Goal: Information Seeking & Learning: Learn about a topic

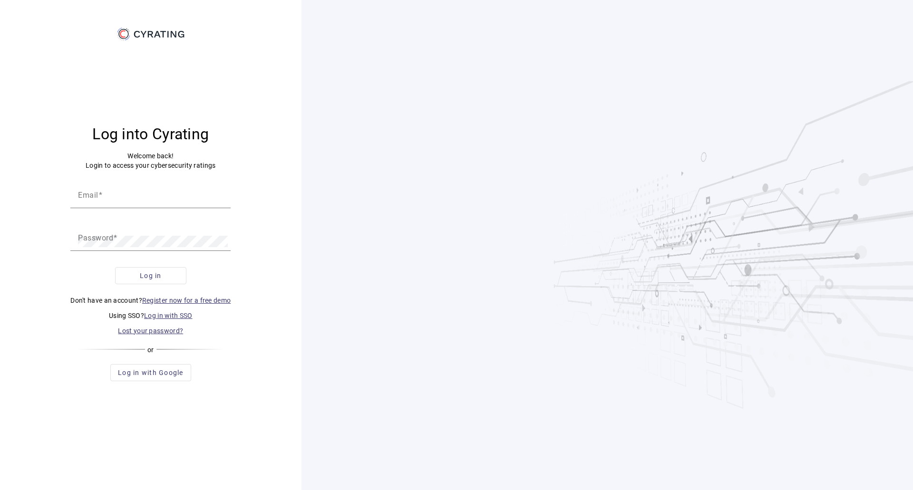
type input "[PERSON_NAME][EMAIL_ADDRESS][PERSON_NAME][DOMAIN_NAME]"
click at [153, 277] on span "Log in" at bounding box center [151, 276] width 22 height 10
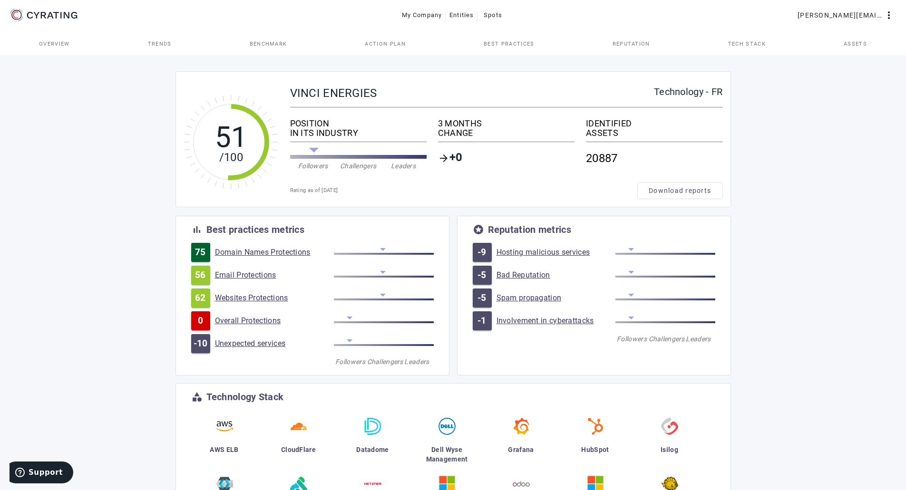
drag, startPoint x: 154, startPoint y: 0, endPoint x: 117, endPoint y: 282, distance: 284.4
click at [117, 282] on div "51 /100 VINCI ENERGIES Technology - FR POSITION IN ITS INDUSTRY Followers Chall…" at bounding box center [453, 355] width 906 height 605
click at [243, 342] on link "Unexpected services" at bounding box center [274, 344] width 119 height 10
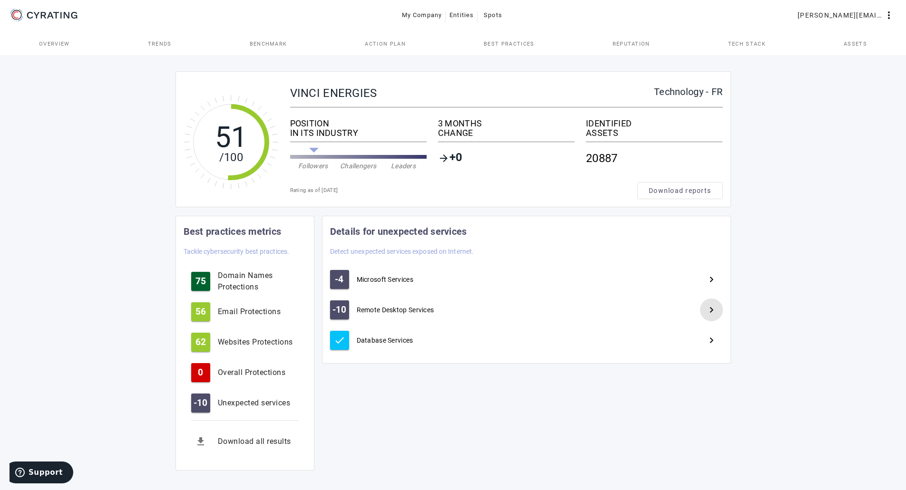
click at [714, 309] on mat-icon "navigate_next" at bounding box center [711, 309] width 11 height 11
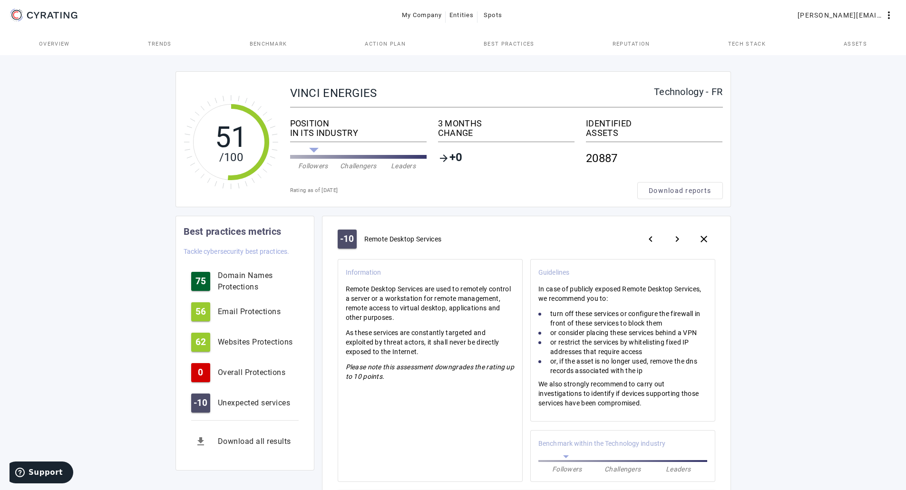
click at [754, 240] on div "51 /100 VINCI ENERGIES Technology - FR POSITION IN ITS INDUSTRY Followers Chall…" at bounding box center [453, 490] width 906 height 875
click at [164, 47] on span "Trends" at bounding box center [160, 43] width 24 height 23
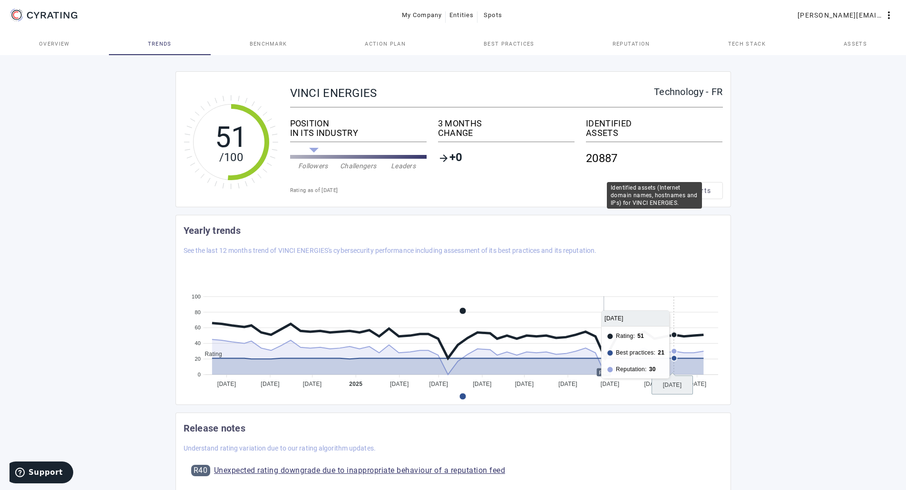
click at [604, 128] on div "IDENTIFIED" at bounding box center [654, 124] width 136 height 10
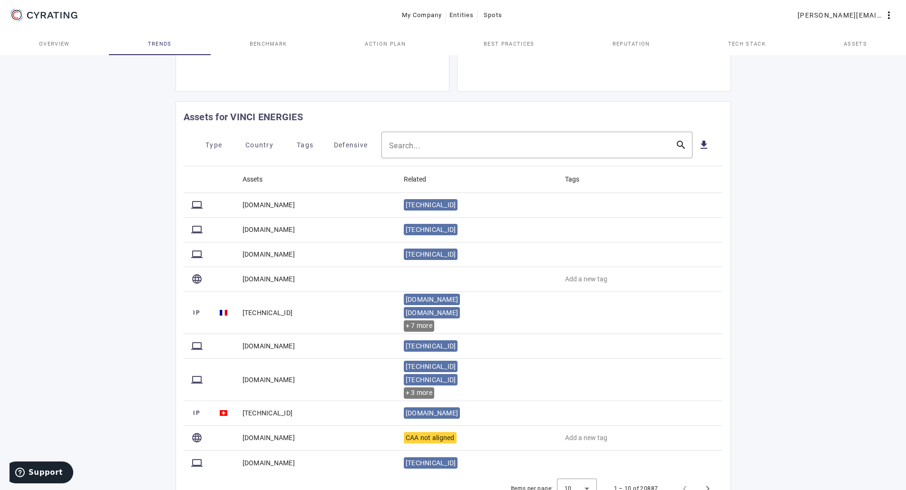
scroll to position [378, 0]
click at [261, 152] on span "Country" at bounding box center [259, 145] width 28 height 15
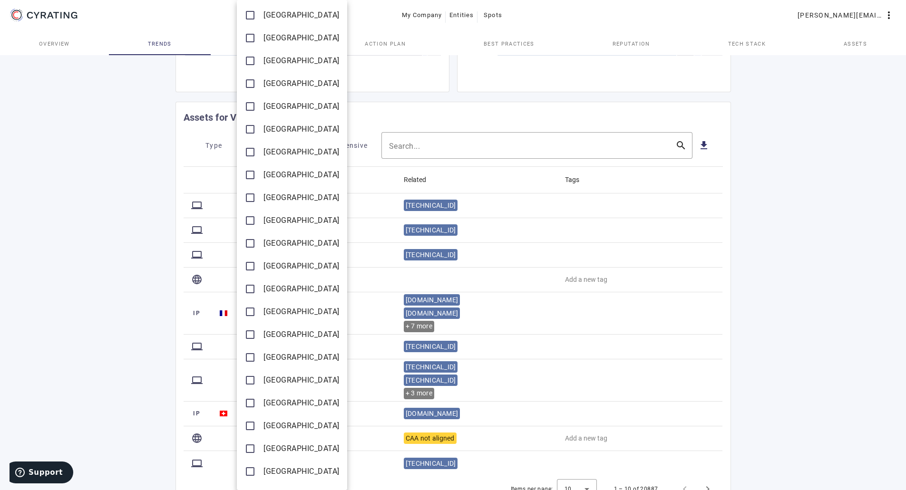
click at [249, 150] on mat-icon "check_box_outline_blank" at bounding box center [249, 151] width 11 height 11
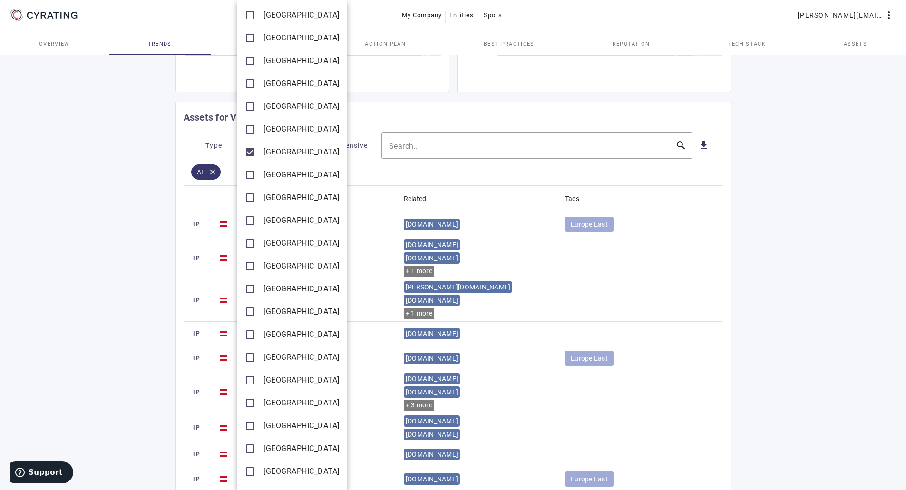
click at [155, 173] on div at bounding box center [453, 245] width 906 height 490
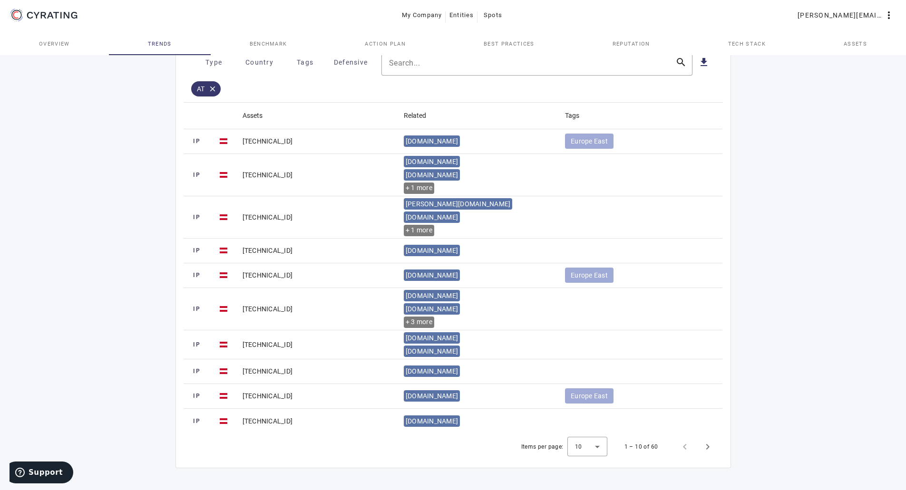
scroll to position [464, 0]
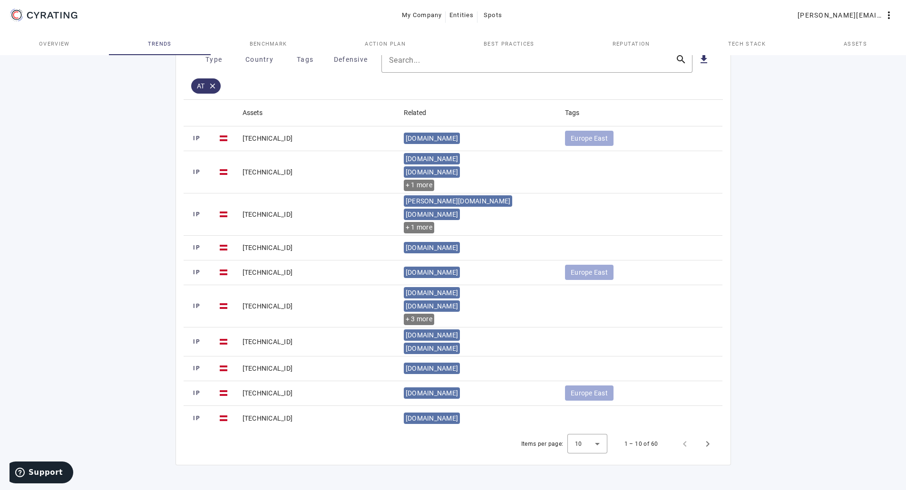
click at [596, 442] on div at bounding box center [587, 444] width 40 height 23
click at [590, 423] on mat-option "100" at bounding box center [588, 419] width 40 height 23
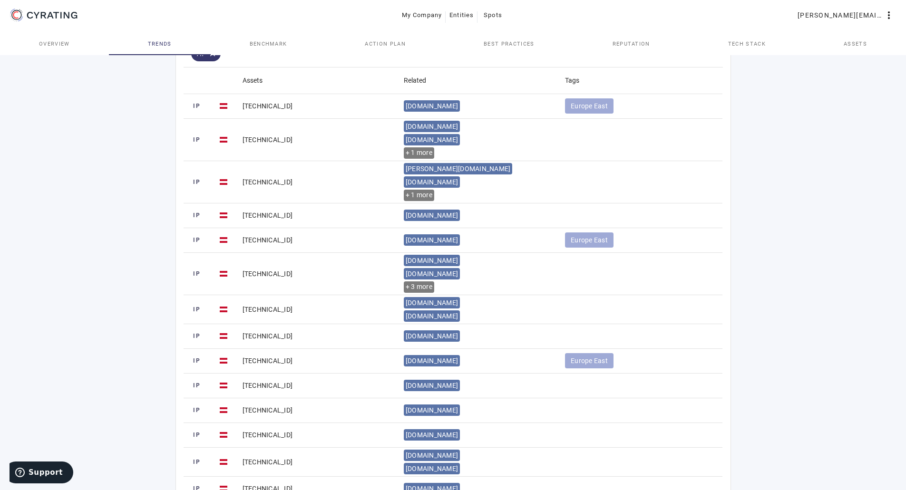
scroll to position [453, 0]
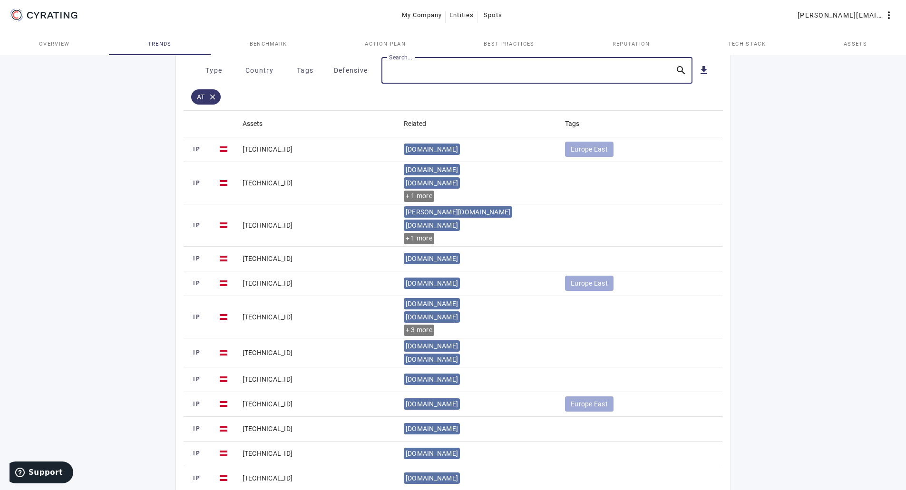
click at [405, 76] on input "Search..." at bounding box center [528, 70] width 279 height 11
type input "91.113"
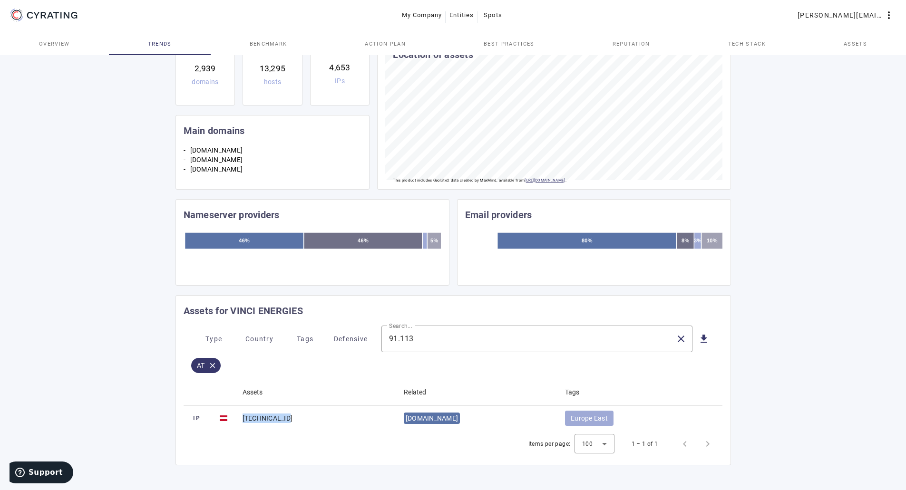
drag, startPoint x: 243, startPoint y: 418, endPoint x: 307, endPoint y: 429, distance: 64.6
click at [307, 429] on mat-cell "[TECHNICAL_ID]" at bounding box center [315, 418] width 161 height 25
click at [428, 421] on span "[DOMAIN_NAME]" at bounding box center [432, 419] width 52 height 8
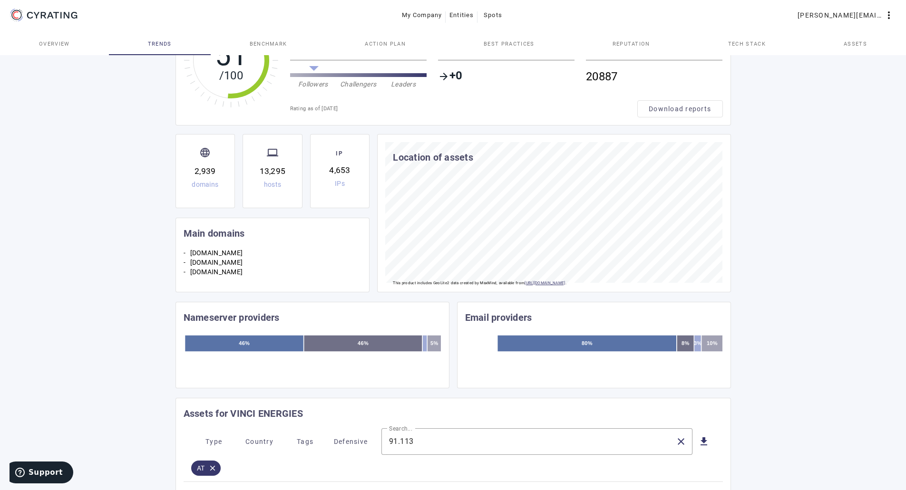
scroll to position [0, 0]
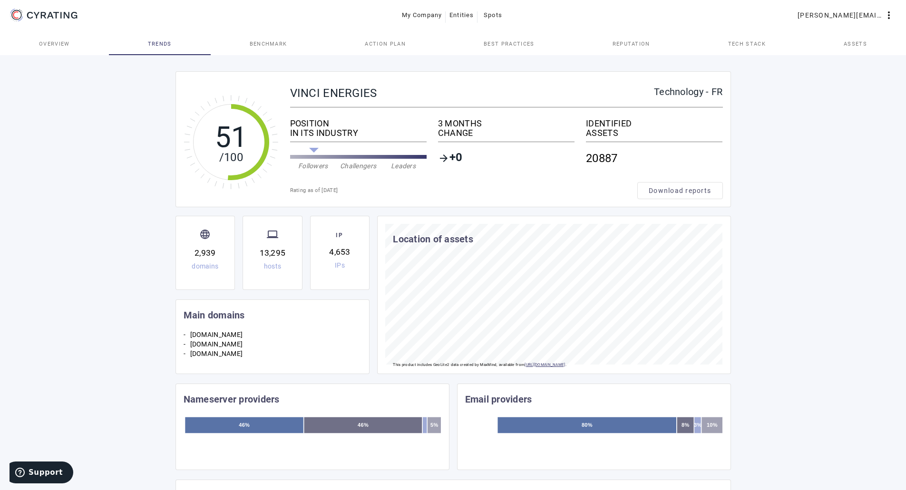
click at [508, 43] on span "Best practices" at bounding box center [509, 43] width 50 height 5
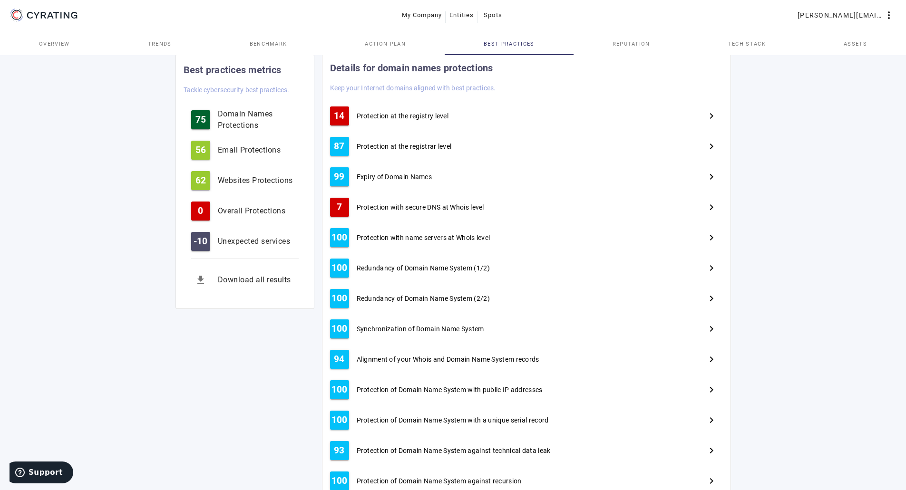
scroll to position [164, 0]
click at [461, 207] on span "Protection with secure DNS at Whois level" at bounding box center [420, 207] width 127 height 10
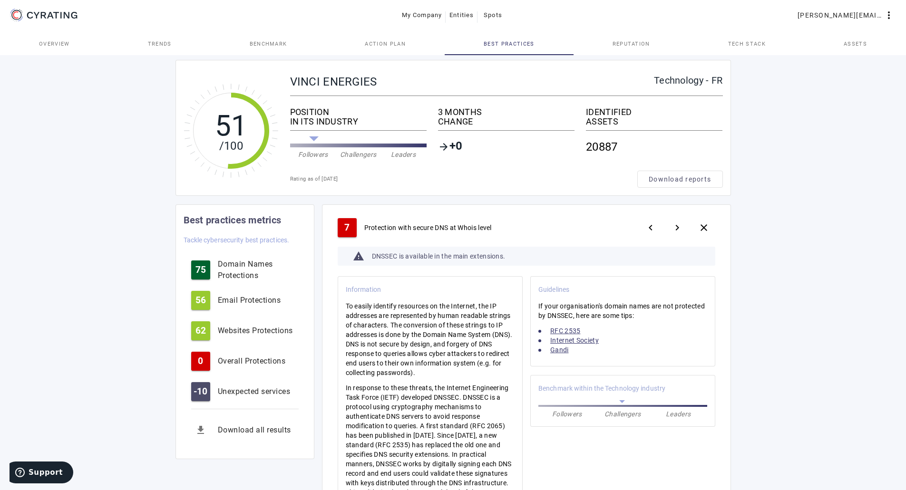
scroll to position [0, 0]
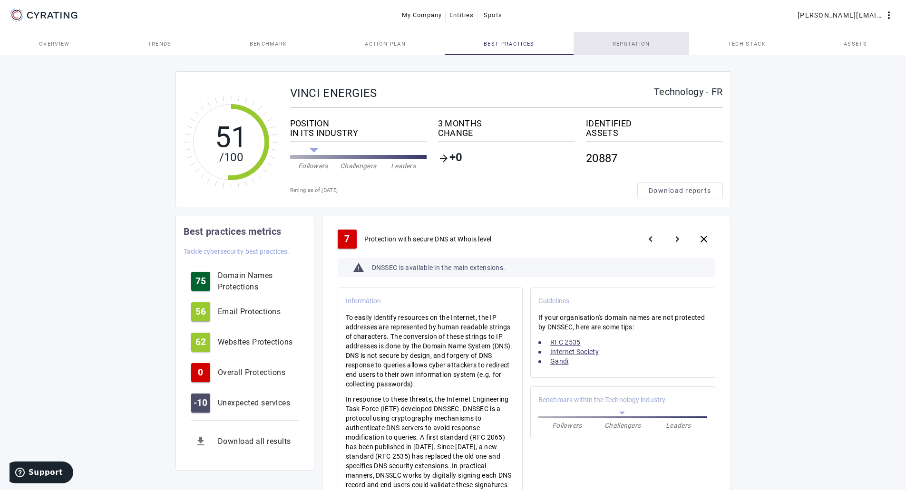
click at [645, 45] on span "Reputation" at bounding box center [632, 43] width 38 height 5
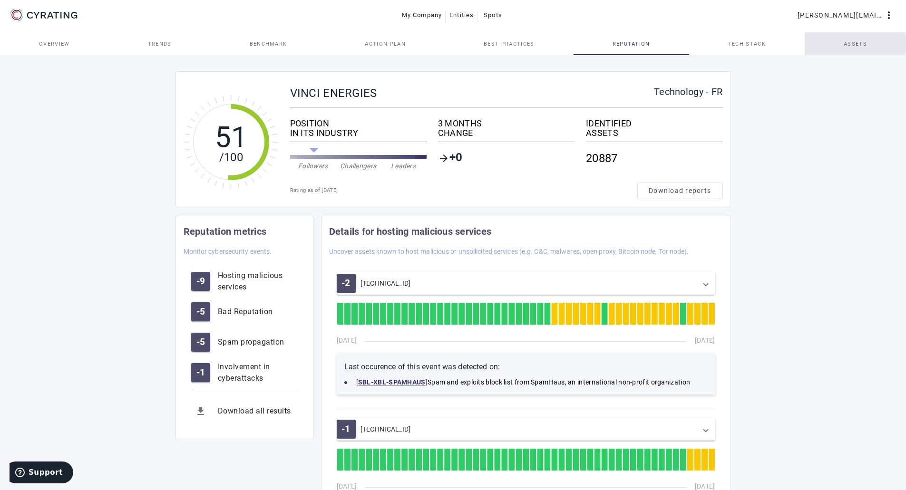
click at [855, 44] on span "Assets" at bounding box center [855, 43] width 23 height 5
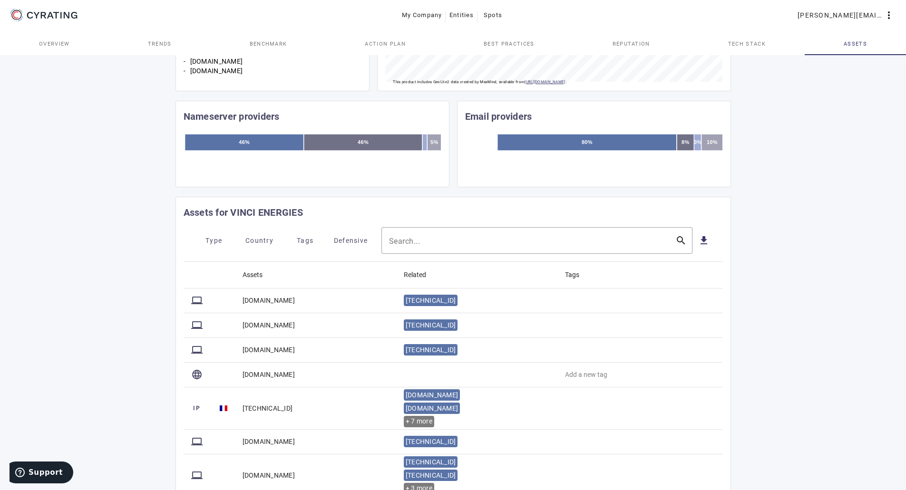
scroll to position [283, 0]
click at [271, 237] on span "Country" at bounding box center [259, 240] width 28 height 15
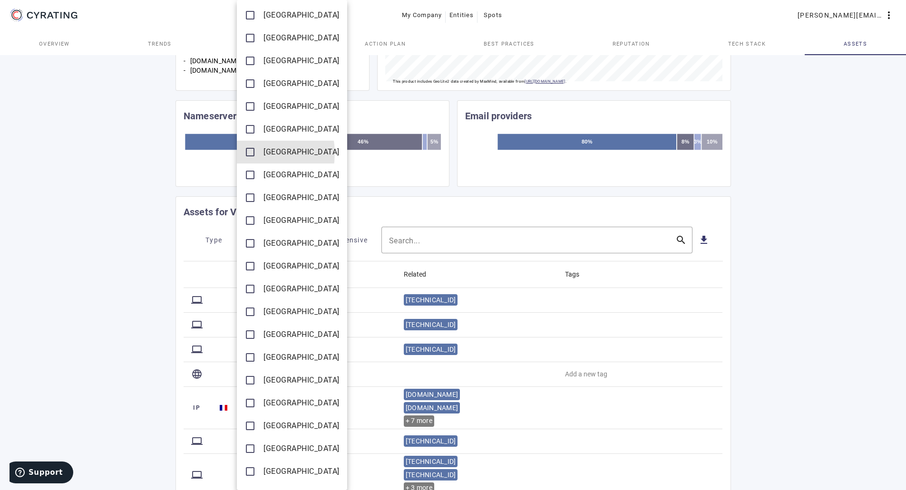
click at [248, 153] on mat-icon "check_box_outline_blank" at bounding box center [249, 151] width 11 height 11
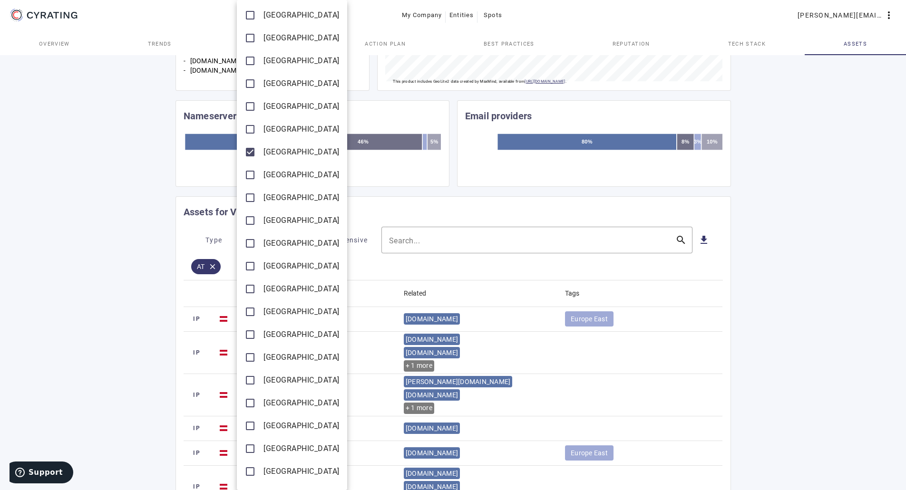
click at [123, 203] on div at bounding box center [453, 245] width 906 height 490
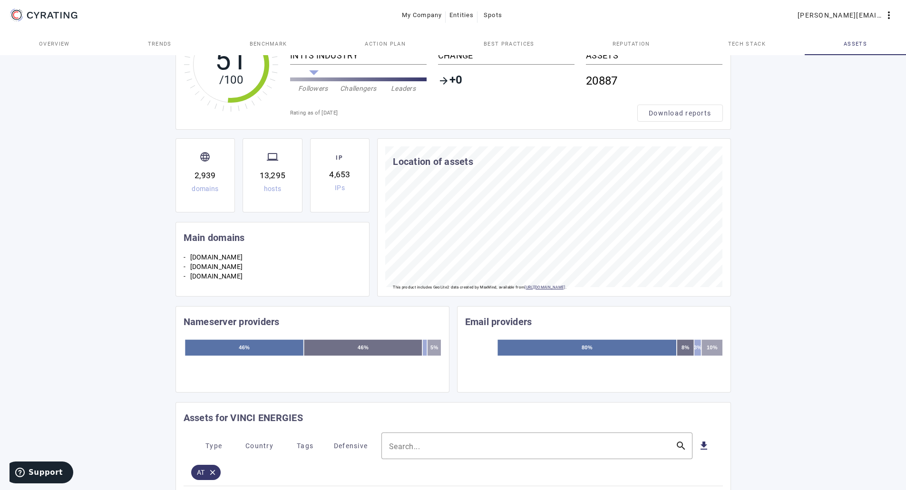
scroll to position [0, 0]
